Goal: Task Accomplishment & Management: Manage account settings

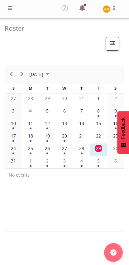
click at [32, 164] on div "1" at bounding box center [30, 160] width 7 height 7
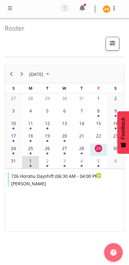
click at [47, 162] on div "2" at bounding box center [47, 160] width 7 height 7
click at [68, 161] on div "3" at bounding box center [64, 160] width 7 height 7
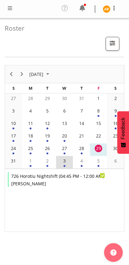
click at [87, 162] on td "4" at bounding box center [81, 162] width 17 height 12
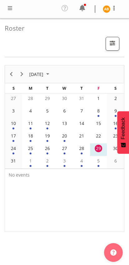
click at [117, 5] on span at bounding box center [114, 7] width 7 height 7
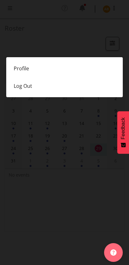
click at [22, 70] on link "Profile" at bounding box center [64, 68] width 117 height 17
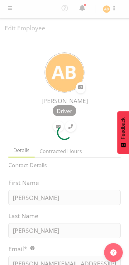
select select "TimelineWeek"
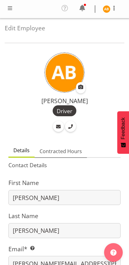
click at [62, 146] on link "Contracted Hours" at bounding box center [61, 151] width 52 height 13
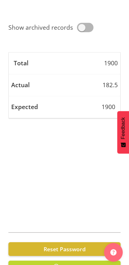
scroll to position [215, 0]
